Goal: Task Accomplishment & Management: Use online tool/utility

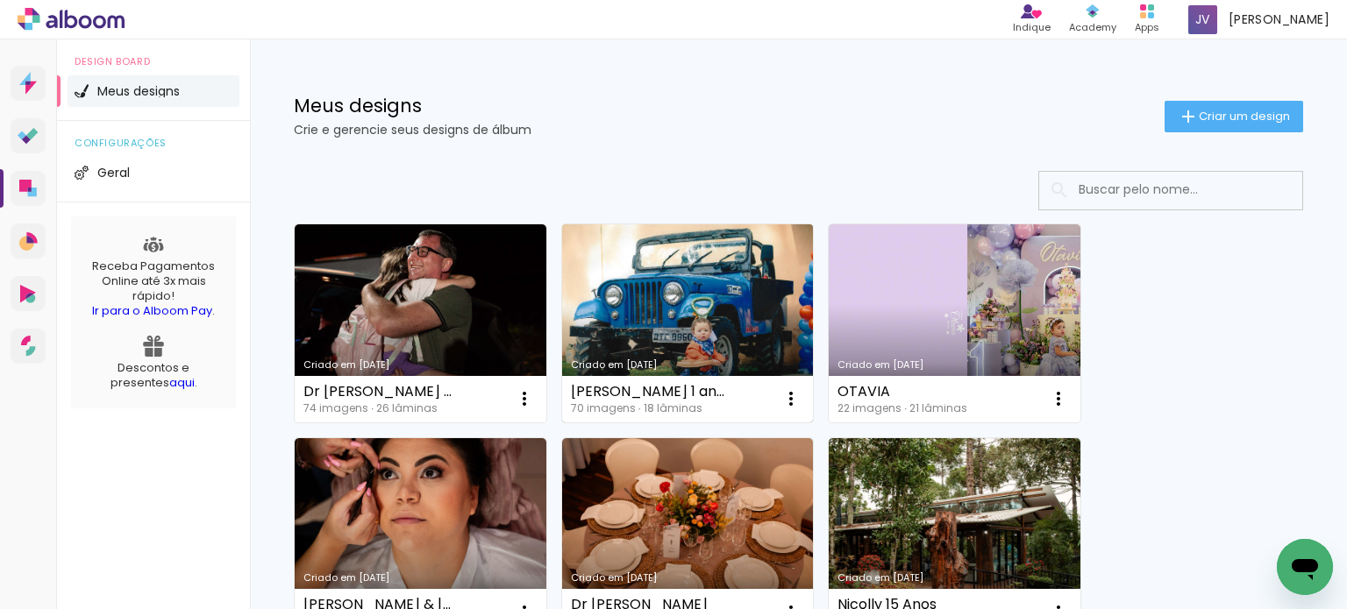
click at [760, 338] on link "Criado em [DATE]" at bounding box center [688, 323] width 252 height 198
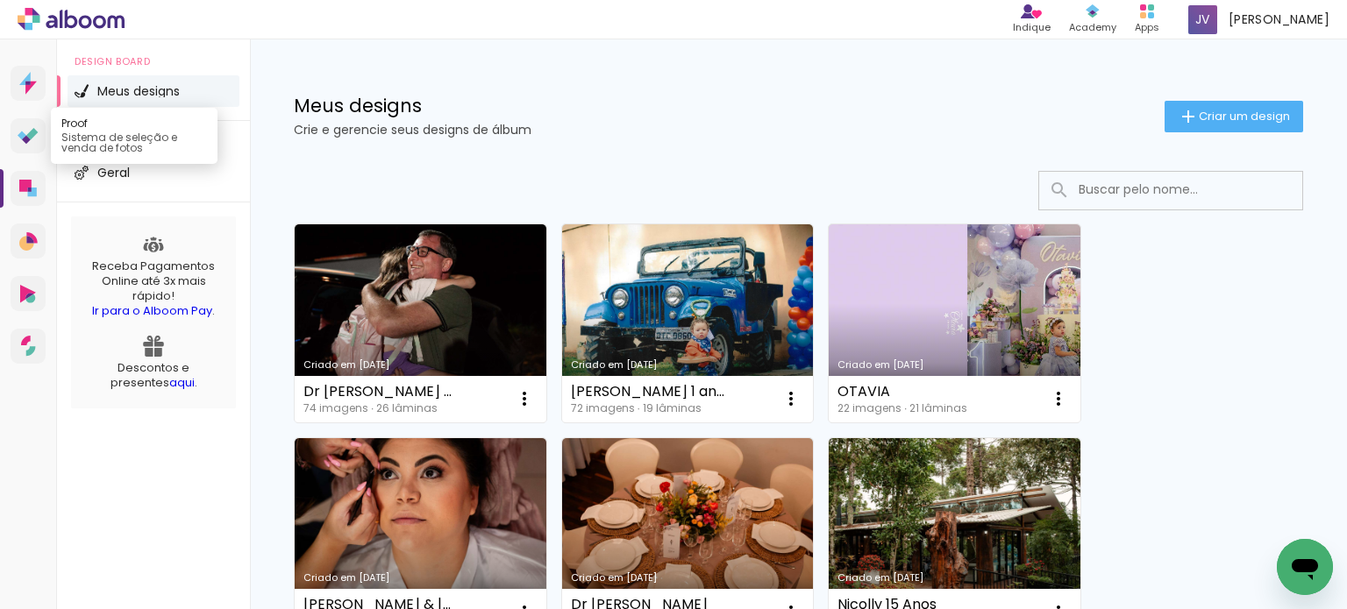
click at [14, 137] on link "Proof Sistema de seleção e venda de fotos" at bounding box center [28, 135] width 35 height 35
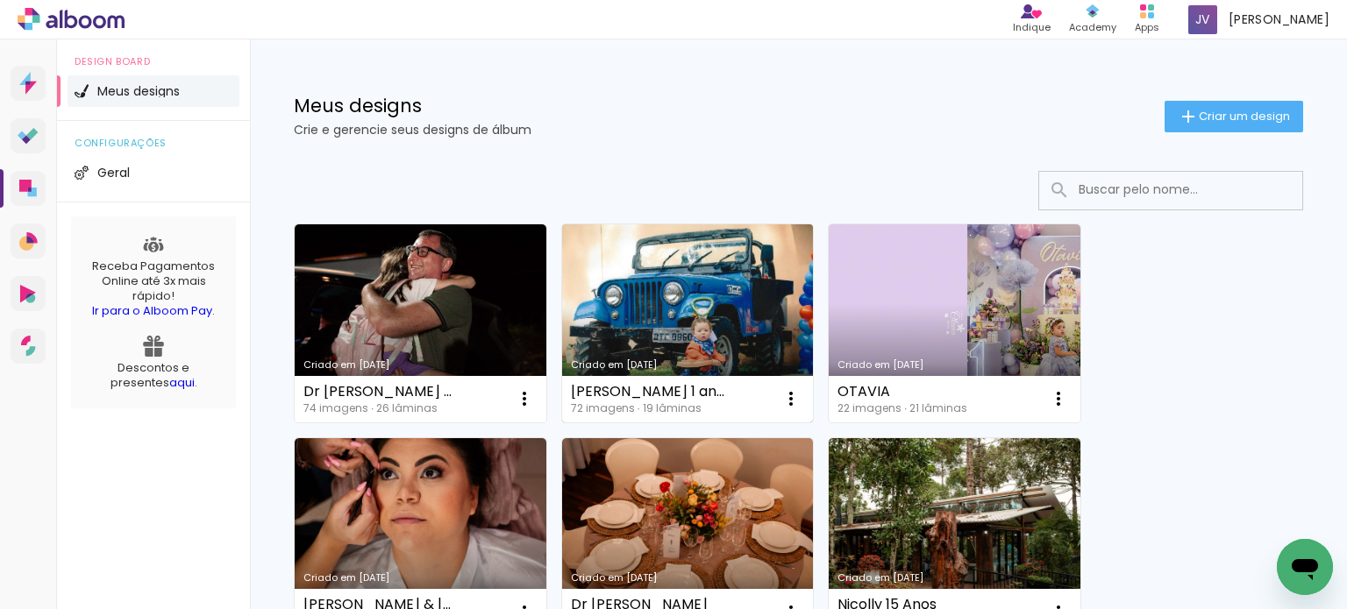
click at [656, 261] on link "Criado em [DATE]" at bounding box center [688, 323] width 252 height 198
